Goal: Contribute content: Add original content to the website for others to see

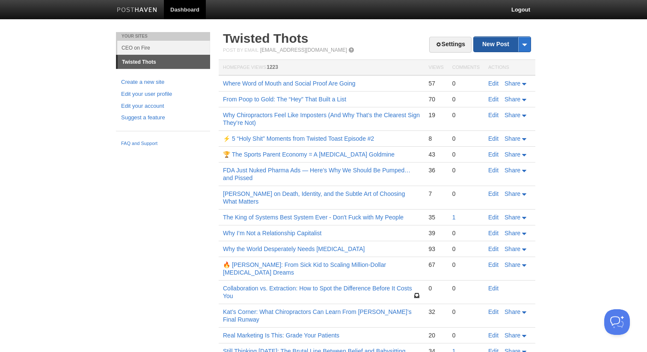
click at [481, 49] on link "New Post" at bounding box center [501, 44] width 57 height 15
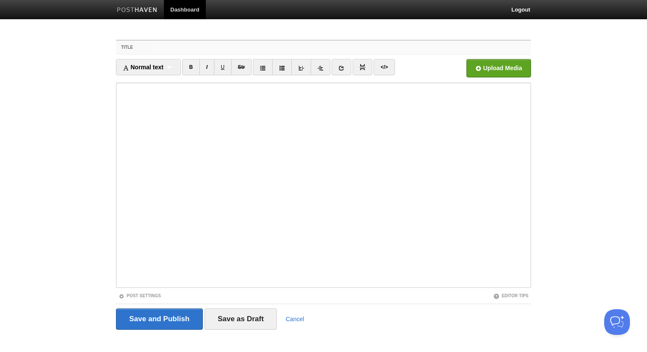
click at [175, 52] on input "Title" at bounding box center [341, 48] width 380 height 14
paste input "🚫 Hall of Wasted Potential"
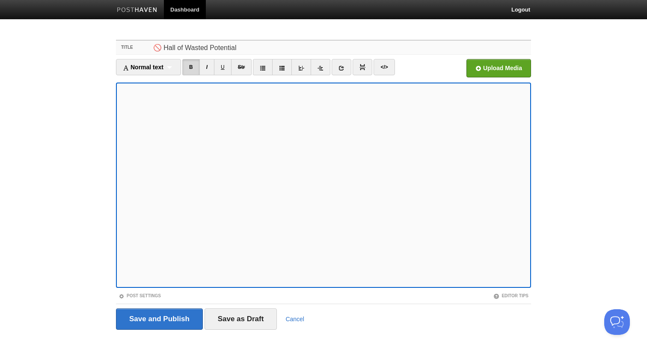
click at [245, 50] on input "🚫 Hall of Wasted Potential" at bounding box center [341, 48] width 380 height 14
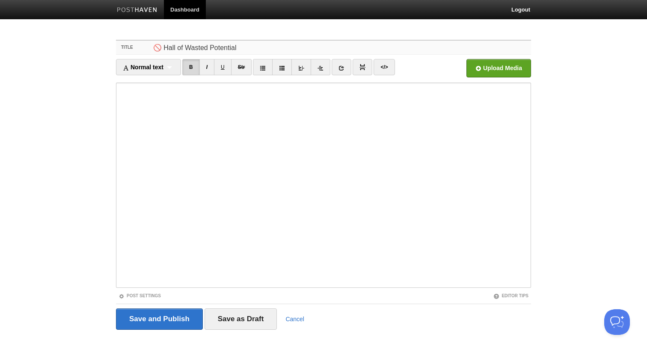
drag, startPoint x: 255, startPoint y: 48, endPoint x: 154, endPoint y: 48, distance: 100.9
click at [154, 48] on input "🚫 Hall of Wasted Potential" at bounding box center [341, 48] width 380 height 14
paste input "Don’t Be a Dick (Unless Your Talent Can Back It Up)"
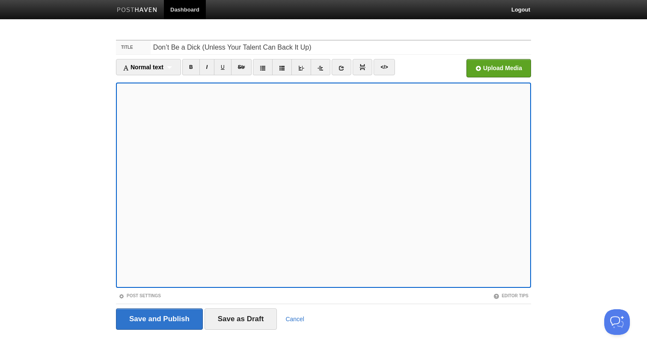
click at [179, 285] on iframe at bounding box center [323, 185] width 415 height 205
click at [191, 69] on link "B" at bounding box center [191, 67] width 18 height 16
click at [206, 66] on link "I" at bounding box center [206, 67] width 15 height 16
click at [208, 61] on link "I" at bounding box center [206, 67] width 15 height 16
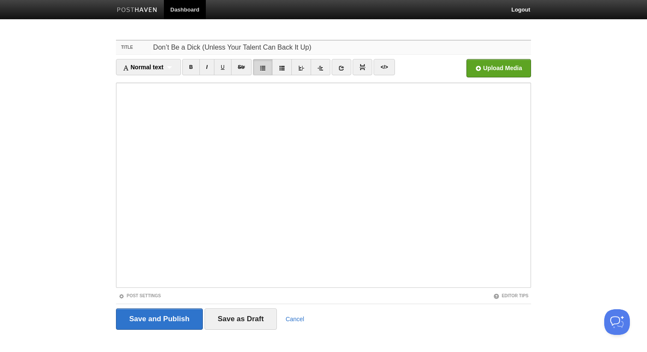
drag, startPoint x: 309, startPoint y: 50, endPoint x: 150, endPoint y: 45, distance: 159.6
click at [150, 45] on div "Title Don’t Be a Dick (Unless Your Talent Can Back It Up)" at bounding box center [323, 48] width 415 height 14
drag, startPoint x: 315, startPoint y: 47, endPoint x: 198, endPoint y: 47, distance: 116.3
click at [200, 48] on input "Don’t Be a Dick (Unless Your Talent Can Back It Up)" at bounding box center [341, 48] width 380 height 14
click at [217, 48] on input "Don’t Be a Dick (Plus Are You?" at bounding box center [341, 48] width 380 height 14
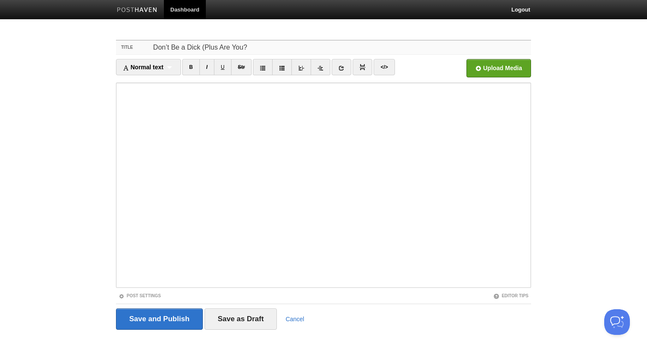
drag, startPoint x: 217, startPoint y: 48, endPoint x: 208, endPoint y: 48, distance: 9.4
click at [208, 48] on input "Don’t Be a Dick (Plus Are You?" at bounding box center [341, 48] width 380 height 14
drag, startPoint x: 224, startPoint y: 48, endPoint x: 137, endPoint y: 47, distance: 86.8
click at [136, 47] on div "Title Don’t Be a Dick (You?" at bounding box center [323, 48] width 415 height 14
type input "A"
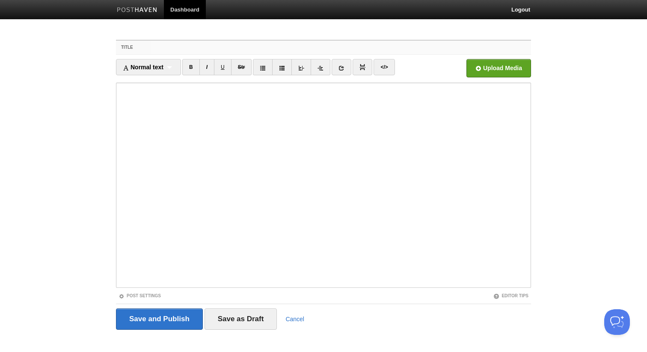
type input "A"
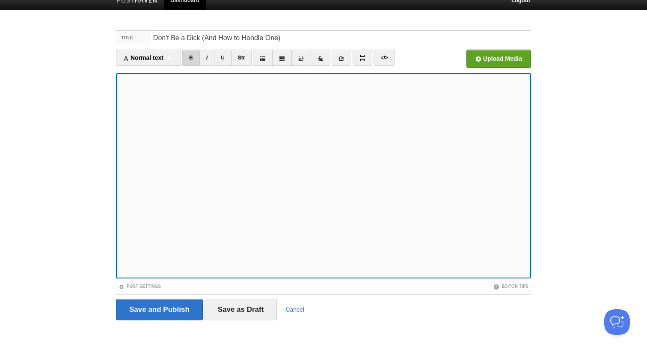
click at [192, 53] on link "B" at bounding box center [191, 58] width 18 height 16
click at [209, 61] on link "I" at bounding box center [206, 58] width 15 height 16
click at [269, 60] on link at bounding box center [263, 58] width 20 height 16
click at [266, 60] on icon at bounding box center [263, 59] width 6 height 6
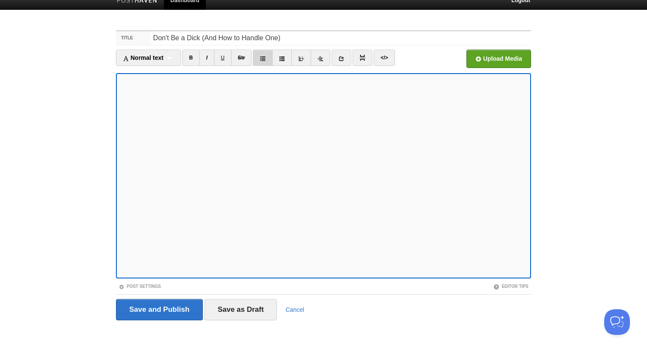
click at [266, 60] on icon at bounding box center [263, 59] width 6 height 6
click at [166, 57] on div "Normal text Normal text Heading 1 Heading 2 Heading 3" at bounding box center [148, 58] width 65 height 16
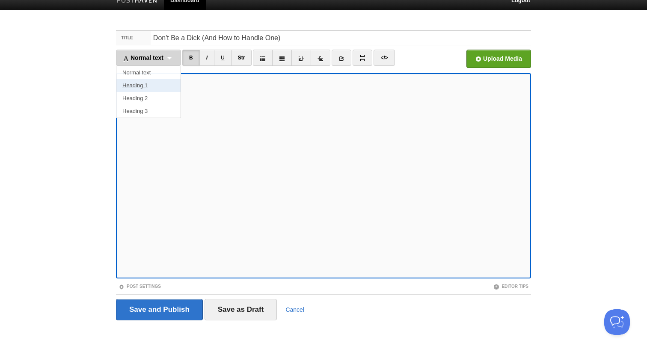
click at [155, 84] on link "Heading 1" at bounding box center [148, 85] width 64 height 13
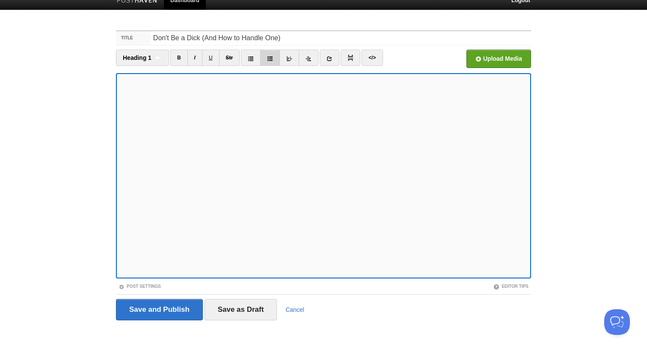
click at [267, 62] on link at bounding box center [270, 58] width 20 height 16
click at [268, 56] on icon at bounding box center [270, 59] width 6 height 6
click at [267, 60] on icon at bounding box center [270, 59] width 6 height 6
click at [151, 61] on div "Heading 1 Normal text Heading 1 Heading 2 Heading 3" at bounding box center [142, 58] width 53 height 16
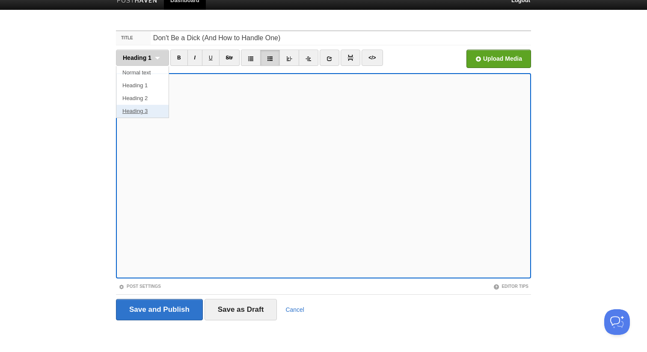
click at [147, 108] on link "Heading 3" at bounding box center [142, 111] width 52 height 13
click at [149, 53] on div "Heading 3 Normal text Heading 1 Heading 2 Heading 3" at bounding box center [142, 58] width 53 height 16
click at [142, 97] on link "Heading 2" at bounding box center [142, 98] width 52 height 13
click at [148, 54] on span "Heading 2" at bounding box center [137, 57] width 29 height 7
click at [147, 72] on link "Normal text" at bounding box center [142, 72] width 52 height 13
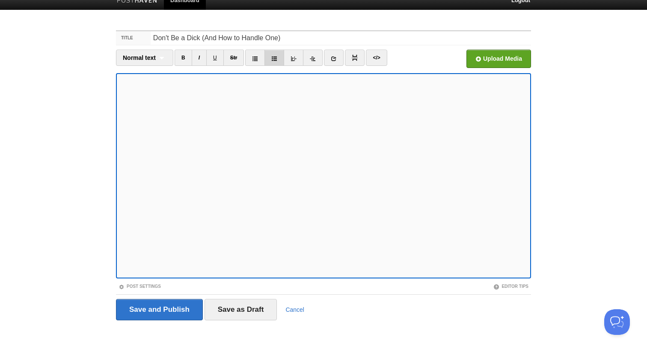
click at [275, 59] on icon at bounding box center [274, 59] width 6 height 6
click at [268, 60] on link at bounding box center [274, 58] width 20 height 16
click at [256, 62] on link at bounding box center [255, 58] width 20 height 16
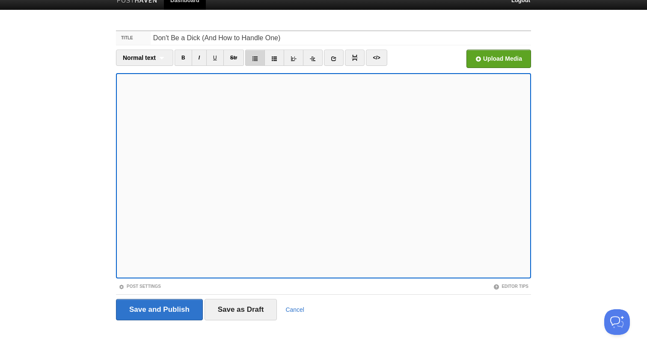
click at [255, 57] on icon at bounding box center [255, 59] width 6 height 6
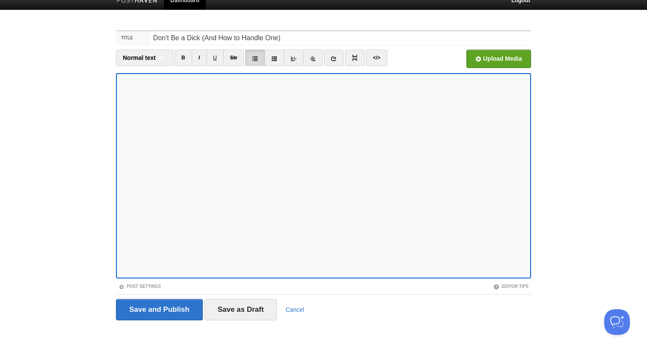
click at [255, 57] on icon at bounding box center [255, 59] width 6 height 6
click at [272, 61] on icon at bounding box center [274, 59] width 6 height 6
click at [260, 62] on link at bounding box center [255, 58] width 20 height 16
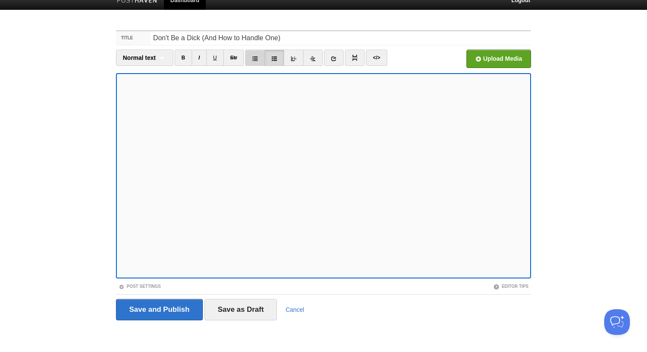
click at [254, 59] on icon at bounding box center [255, 59] width 6 height 6
click at [261, 55] on link at bounding box center [255, 58] width 20 height 16
click at [257, 54] on link at bounding box center [255, 58] width 20 height 16
click at [253, 58] on icon at bounding box center [255, 59] width 6 height 6
click at [256, 58] on icon at bounding box center [255, 59] width 6 height 6
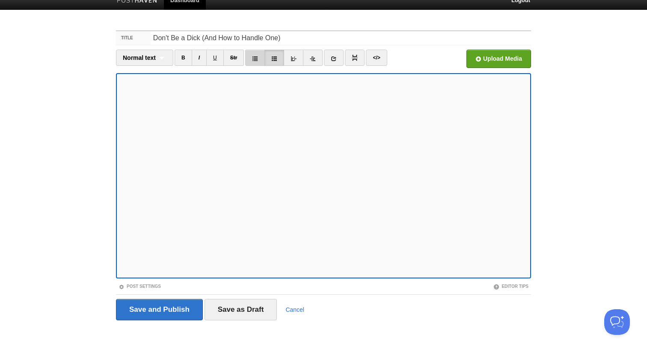
click at [253, 56] on icon at bounding box center [255, 59] width 6 height 6
click at [257, 56] on icon at bounding box center [255, 59] width 6 height 6
click at [258, 58] on icon at bounding box center [255, 59] width 6 height 6
click at [254, 58] on icon at bounding box center [255, 59] width 6 height 6
click at [252, 60] on icon at bounding box center [255, 59] width 6 height 6
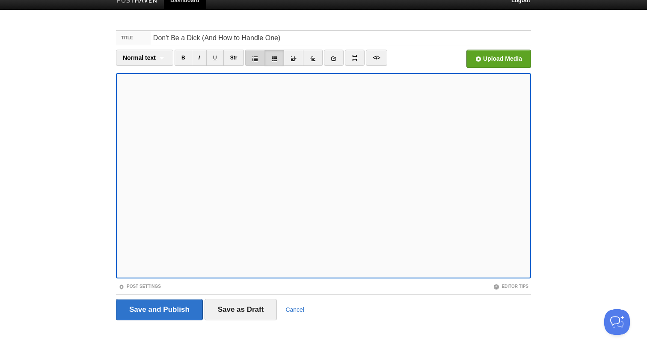
click at [257, 58] on icon at bounding box center [255, 59] width 6 height 6
click at [179, 60] on link "B" at bounding box center [184, 58] width 18 height 16
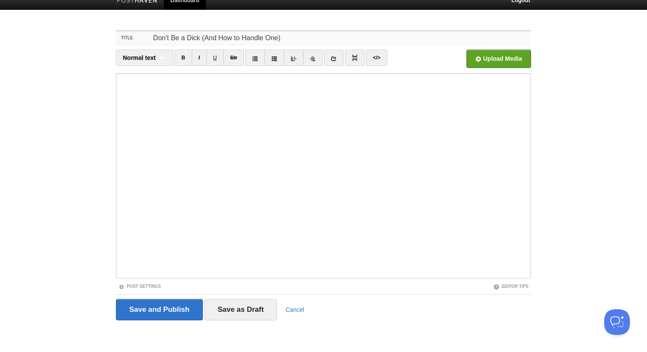
drag, startPoint x: 281, startPoint y: 39, endPoint x: 201, endPoint y: 39, distance: 79.1
click at [201, 39] on input "Don't Be a Dick (And How to Handle One)" at bounding box center [341, 38] width 380 height 14
drag, startPoint x: 311, startPoint y: 39, endPoint x: 143, endPoint y: 39, distance: 168.5
click at [143, 39] on div "Title Don't Be a Dick. Self Dick Test. How to Handle Dicks" at bounding box center [323, 38] width 415 height 14
click at [163, 36] on input "Don't Be a Dick. Self Dick Test. How to Handle Dicks" at bounding box center [341, 38] width 380 height 14
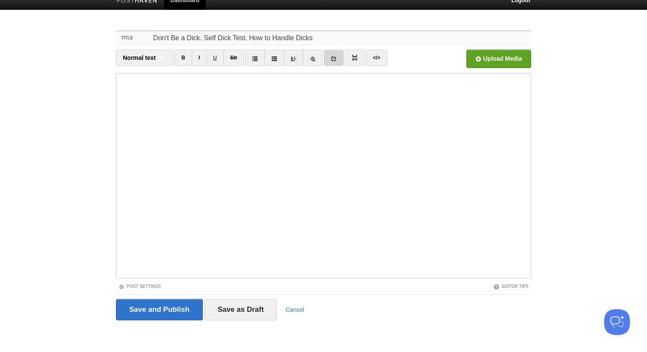
drag, startPoint x: 203, startPoint y: 36, endPoint x: 326, endPoint y: 53, distance: 124.3
click at [326, 53] on fieldset "Title Don't Be a Dick. Self Dick Test. How to Handle Dicks Normal text Normal t…" at bounding box center [323, 178] width 415 height 296
drag, startPoint x: 211, startPoint y: 37, endPoint x: 145, endPoint y: 37, distance: 66.7
click at [145, 37] on div "Title Don't Be a Dick" at bounding box center [323, 38] width 415 height 14
drag, startPoint x: 219, startPoint y: 38, endPoint x: 127, endPoint y: 37, distance: 91.5
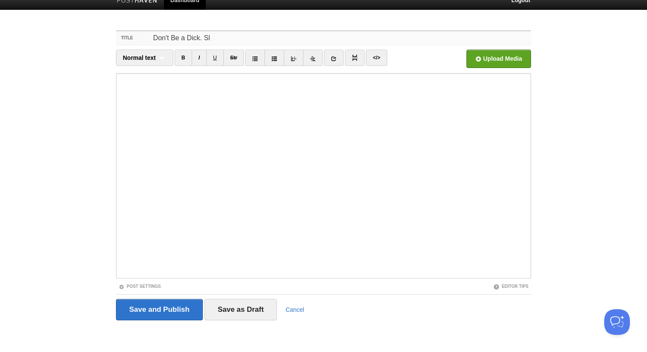
click at [127, 37] on div "Title Don't Be a Dick. Sl" at bounding box center [323, 38] width 415 height 14
drag, startPoint x: 195, startPoint y: 41, endPoint x: 153, endPoint y: 41, distance: 42.3
click at [153, 41] on input "Fucking Dicks" at bounding box center [341, 38] width 380 height 14
click at [201, 39] on input "Don't Be a Dick (Plus Are You" at bounding box center [341, 38] width 380 height 14
click at [252, 38] on input "Don't Be a Dick (Plus Are You" at bounding box center [341, 38] width 380 height 14
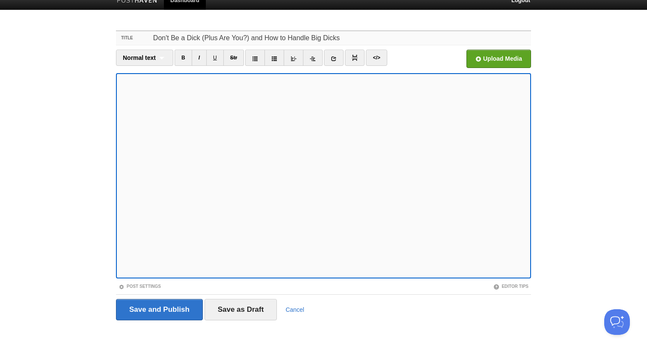
click at [315, 38] on input "Don't Be a Dick (Plus Are You?) and How to Handle Big Dicks" at bounding box center [341, 38] width 380 height 14
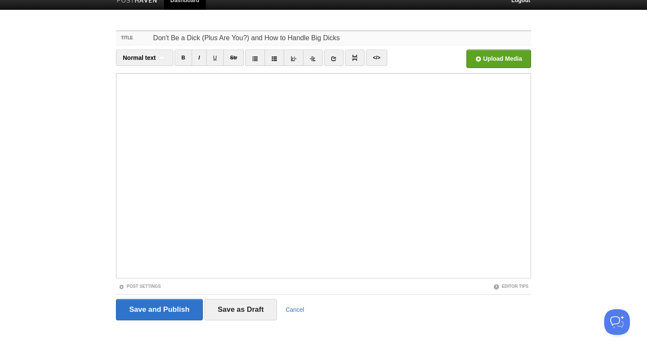
click at [320, 37] on input "Don't Be a Dick (Plus Are You?) and How to Handle Big Dicks" at bounding box center [341, 38] width 380 height 14
type input "Don't Be a Dick (Plus Are You?) and How to Handle Dicks"
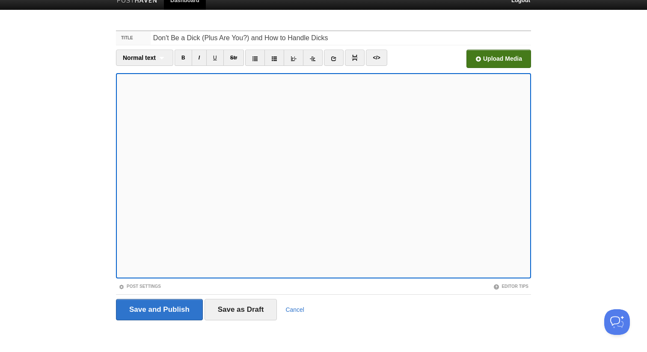
click at [496, 57] on input "file" at bounding box center [241, 61] width 648 height 44
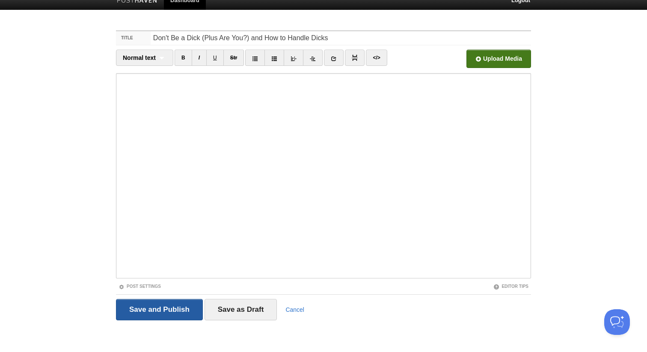
click at [184, 308] on input "Save and Publish" at bounding box center [159, 309] width 87 height 21
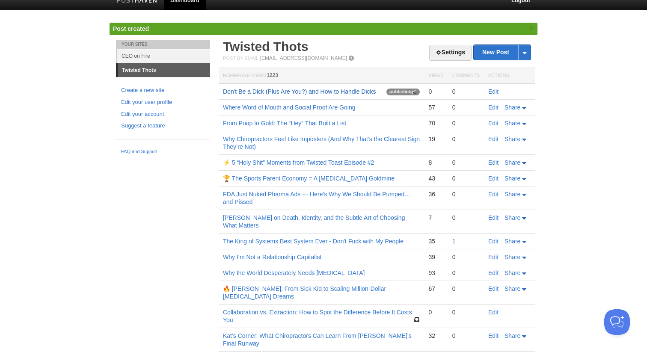
click at [275, 93] on link "Don't Be a Dick (Plus Are You?) and How to Handle Dicks" at bounding box center [299, 91] width 153 height 7
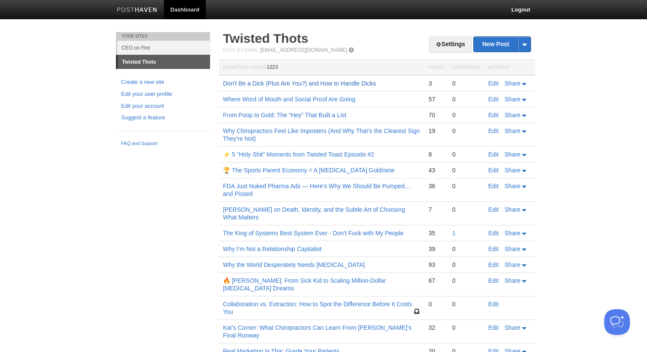
click at [284, 84] on link "Don't Be a Dick (Plus Are You?) and How to Handle Dicks" at bounding box center [299, 83] width 153 height 7
